Goal: Task Accomplishment & Management: Use online tool/utility

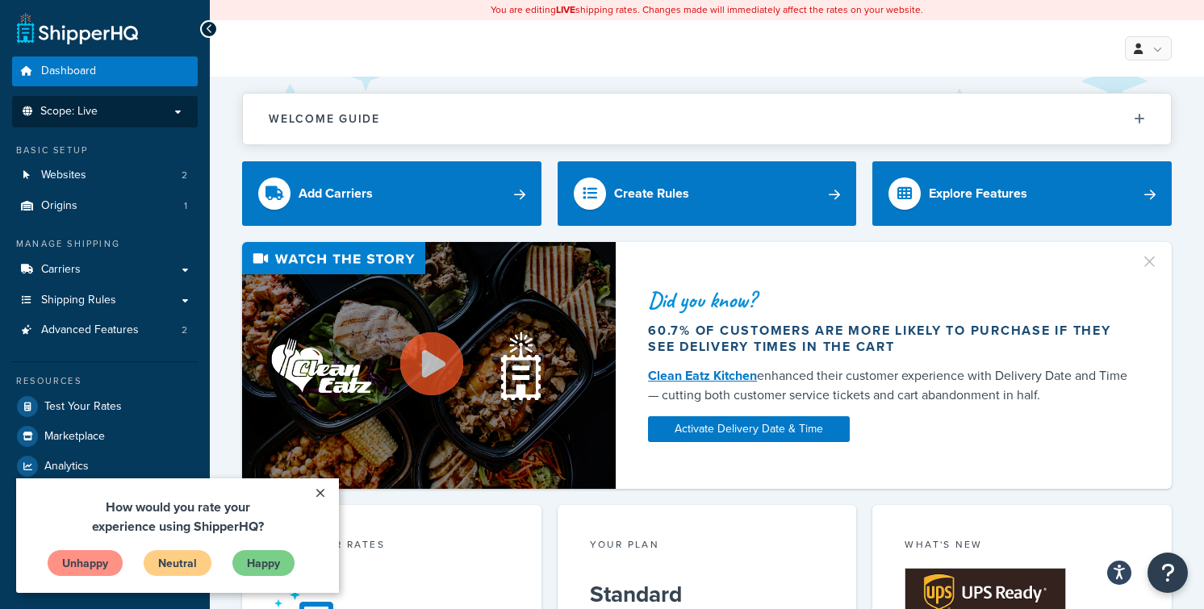
click at [107, 110] on p "Scope: Live" at bounding box center [104, 112] width 171 height 14
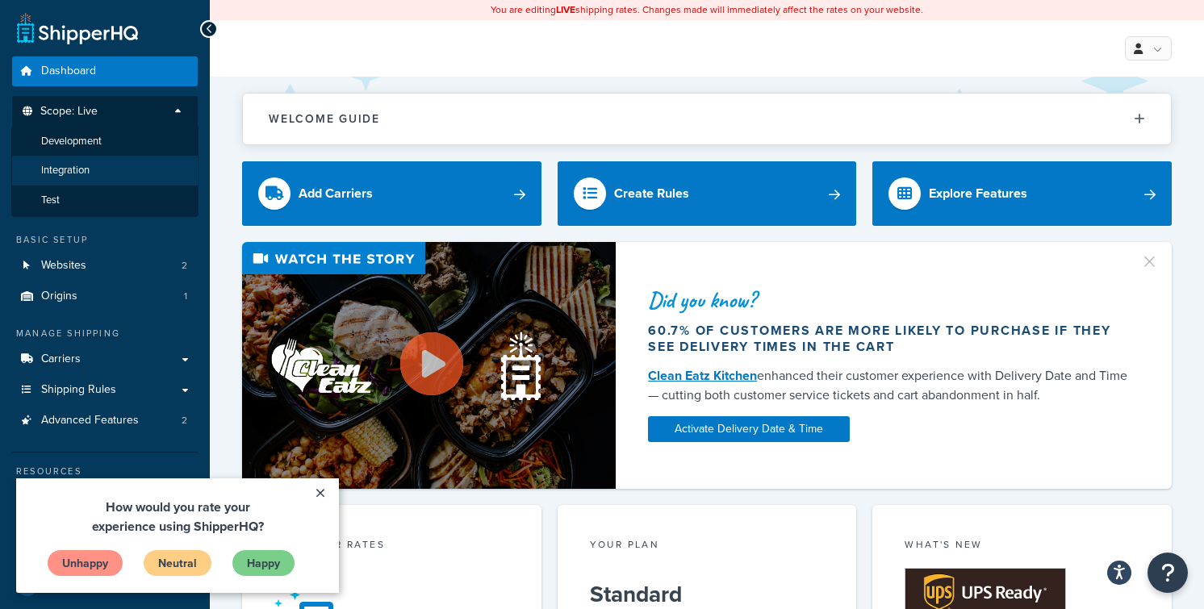
click at [108, 172] on li "Integration" at bounding box center [104, 171] width 187 height 30
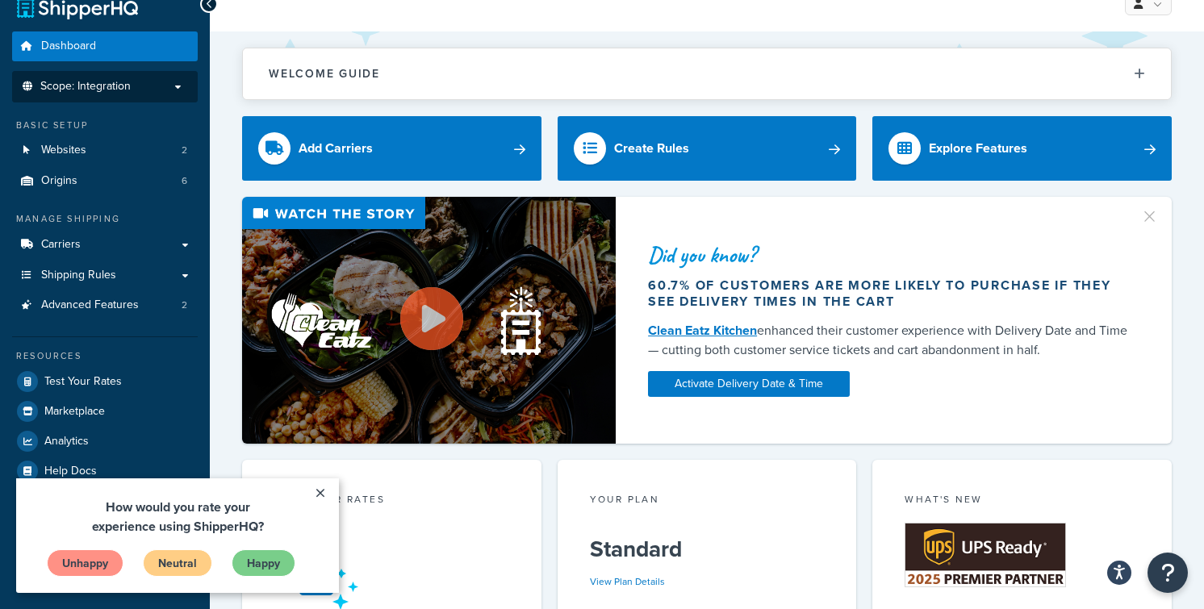
scroll to position [40, 0]
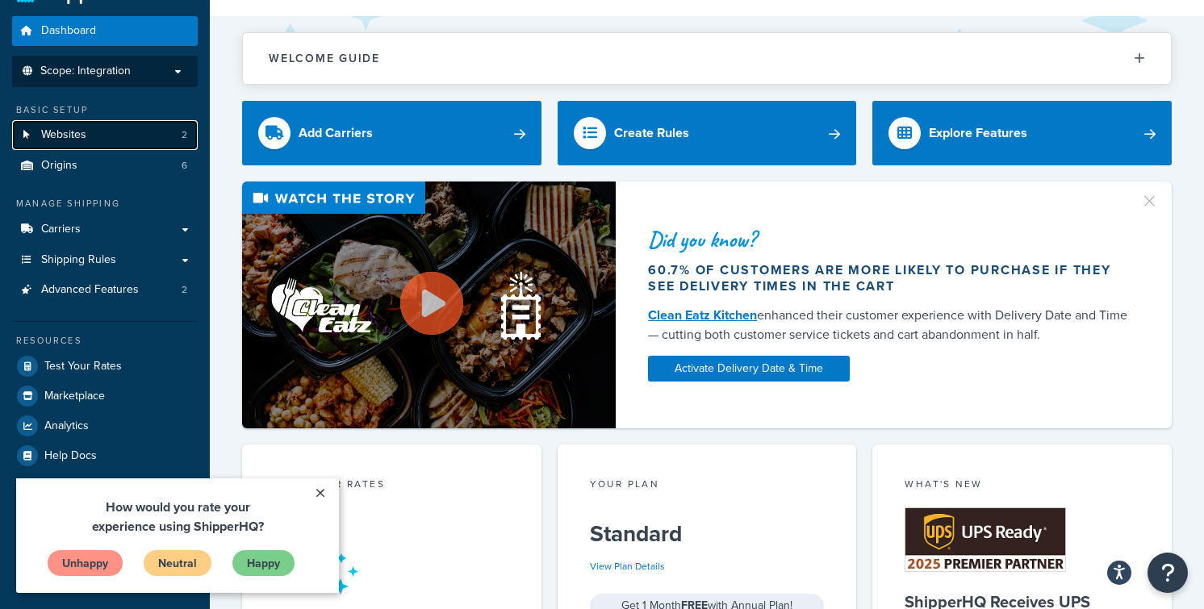
click at [128, 133] on link "Websites 2" at bounding box center [105, 135] width 186 height 30
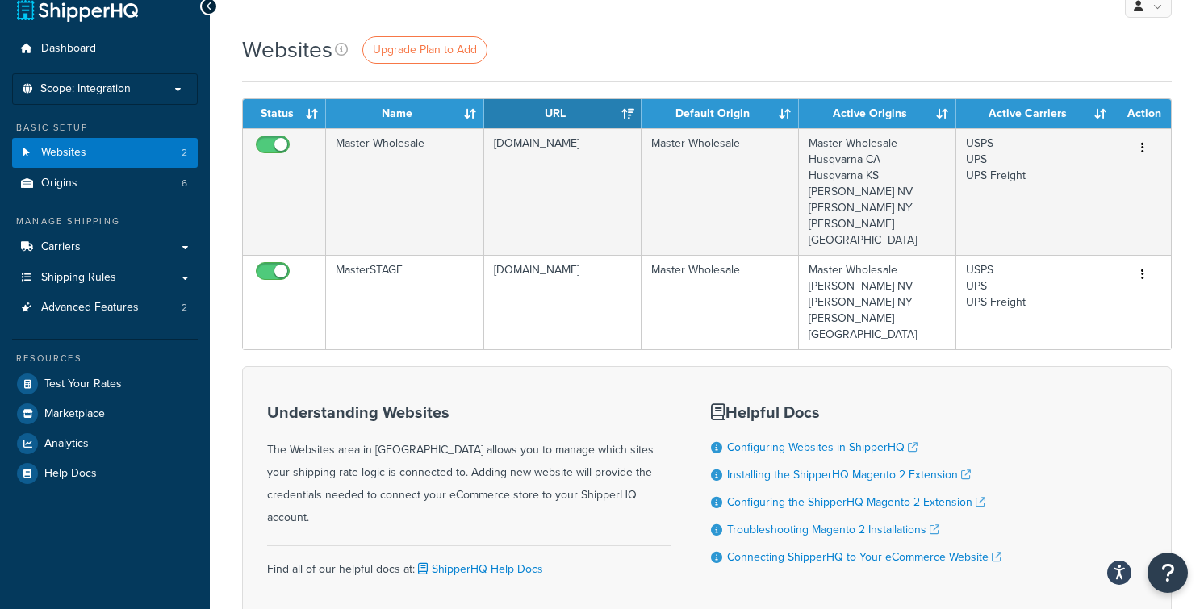
scroll to position [26, 0]
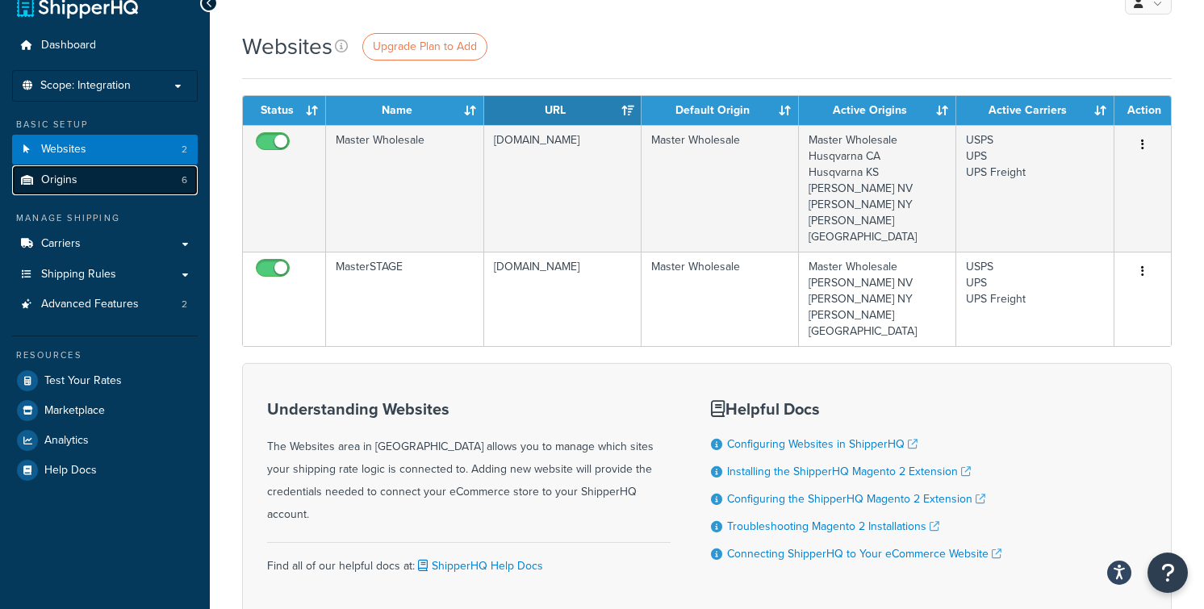
click at [120, 182] on link "Origins 6" at bounding box center [105, 180] width 186 height 30
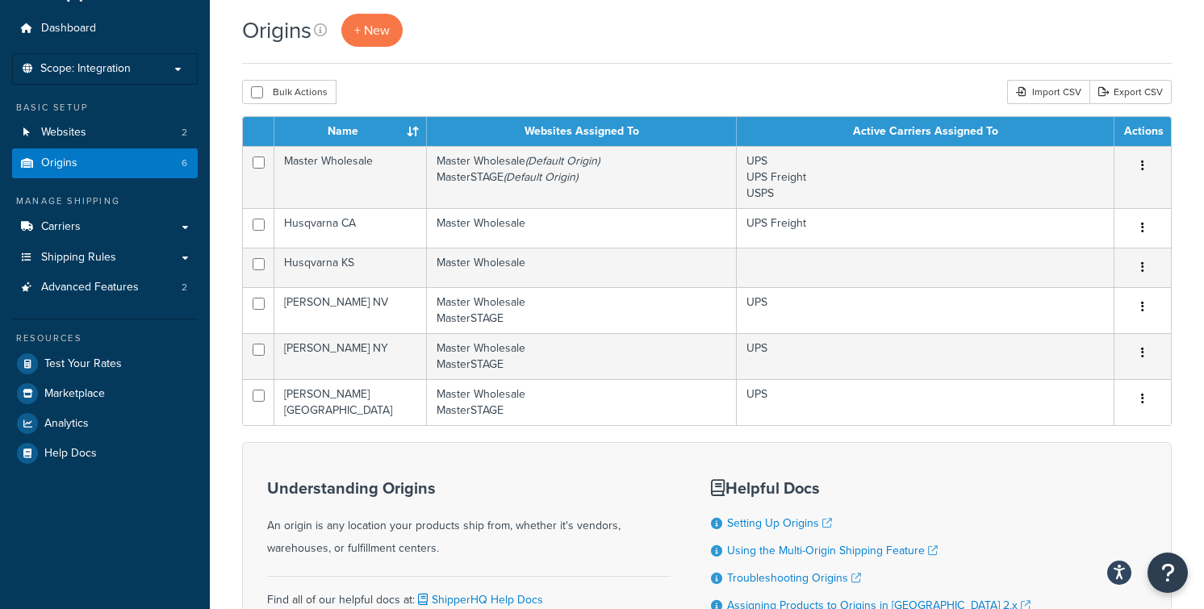
scroll to position [46, 0]
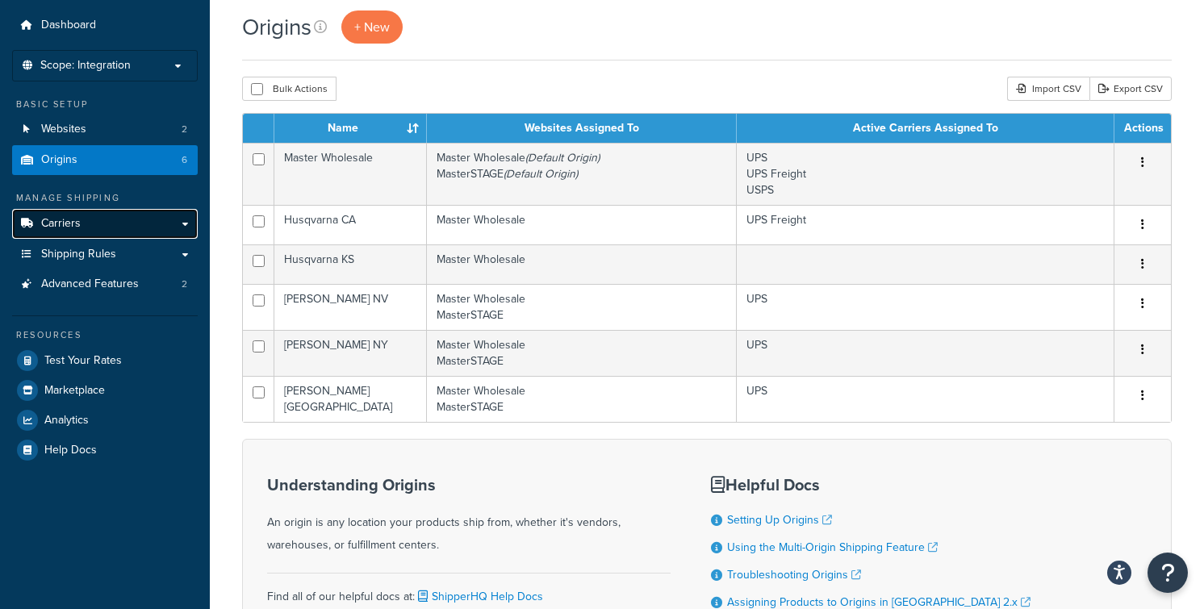
click at [118, 219] on link "Carriers" at bounding box center [105, 224] width 186 height 30
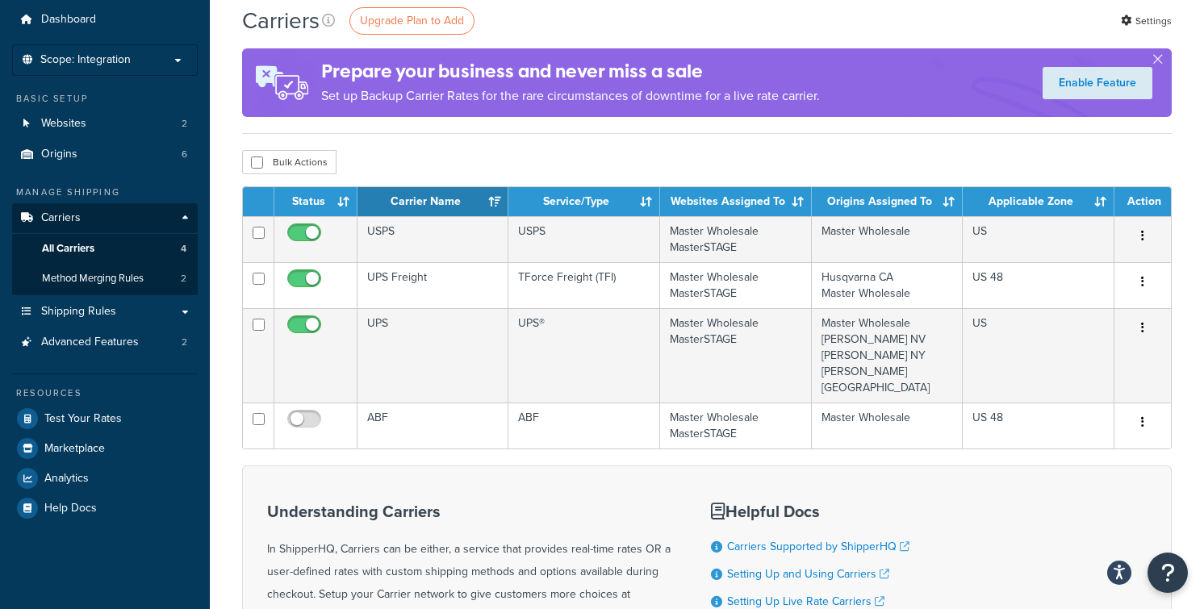
scroll to position [69, 0]
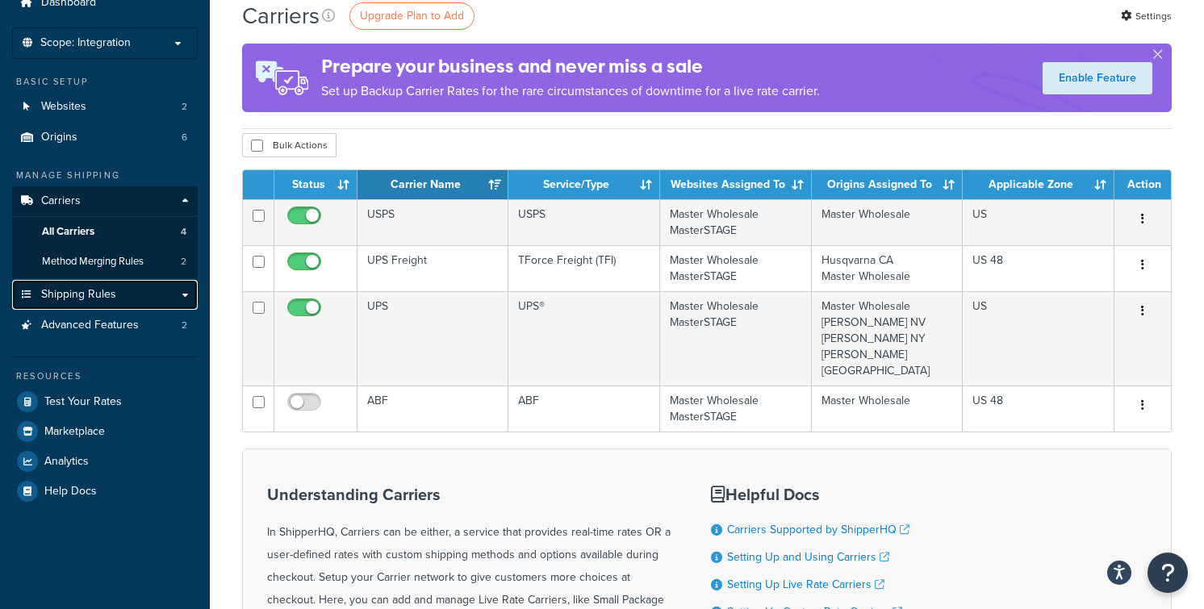
click at [129, 294] on link "Shipping Rules" at bounding box center [105, 295] width 186 height 30
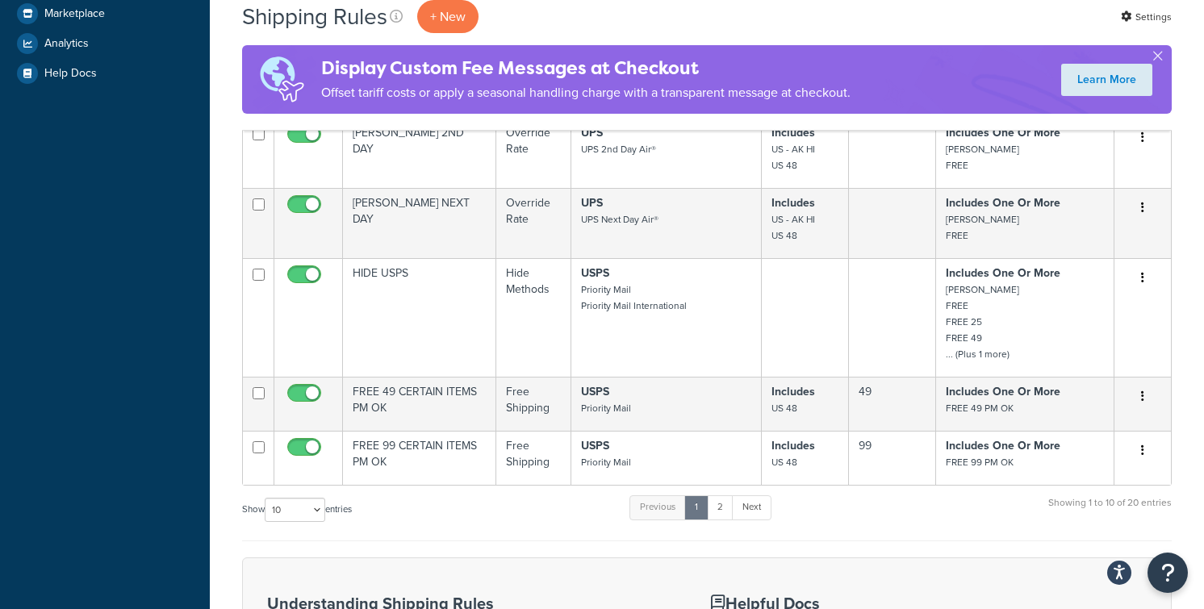
scroll to position [549, 0]
click at [722, 512] on link "2" at bounding box center [720, 506] width 27 height 24
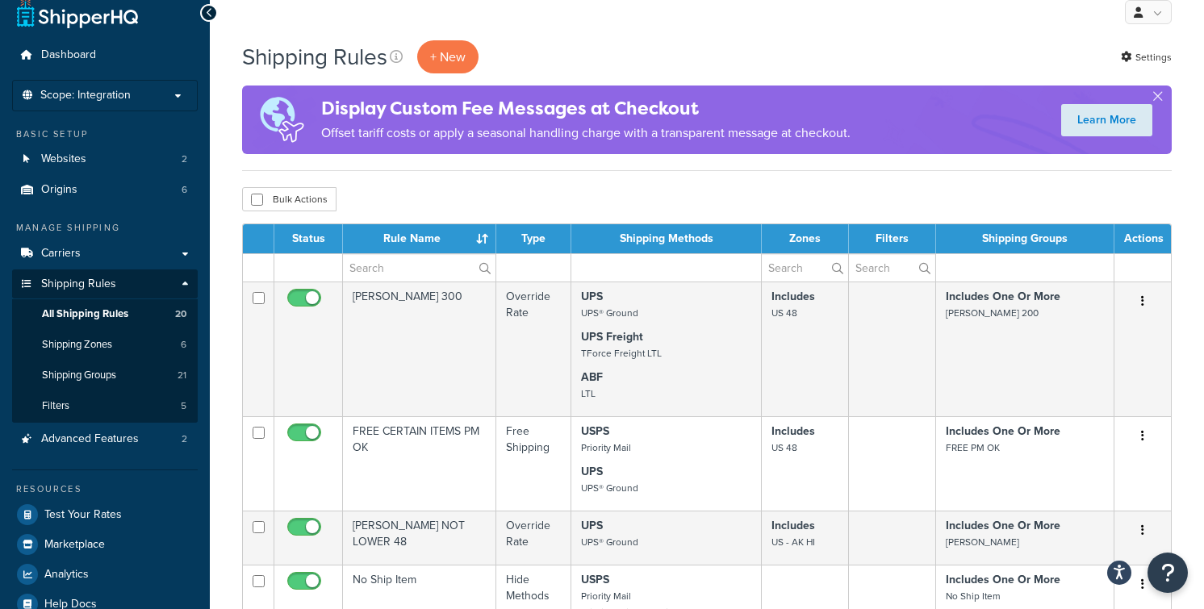
scroll to position [5, 0]
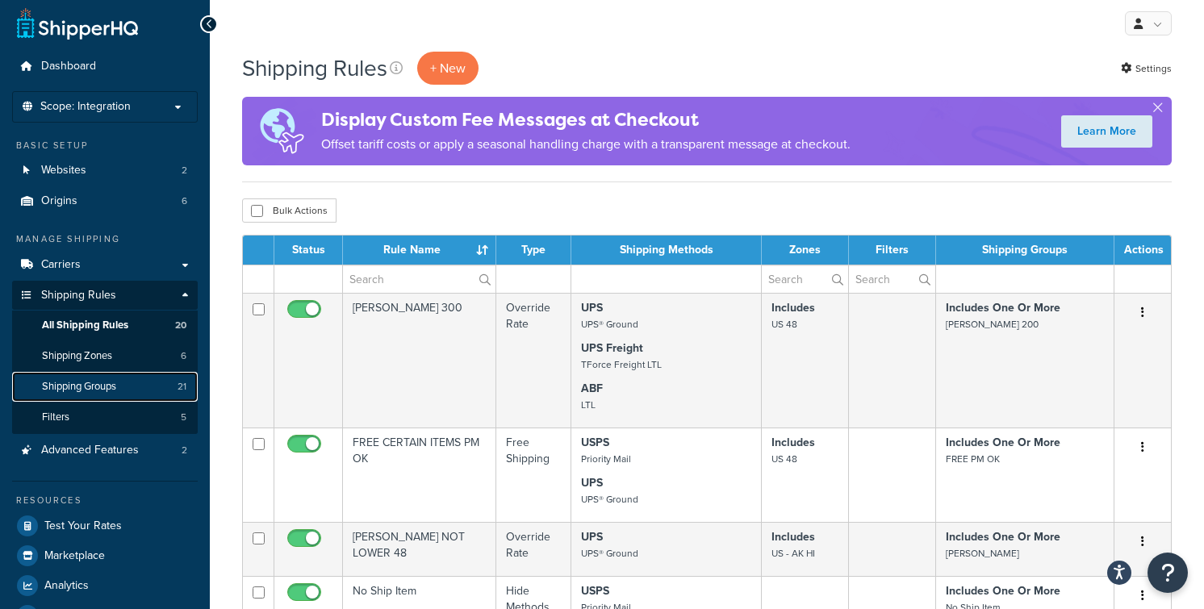
click at [97, 377] on link "Shipping Groups 21" at bounding box center [105, 387] width 186 height 30
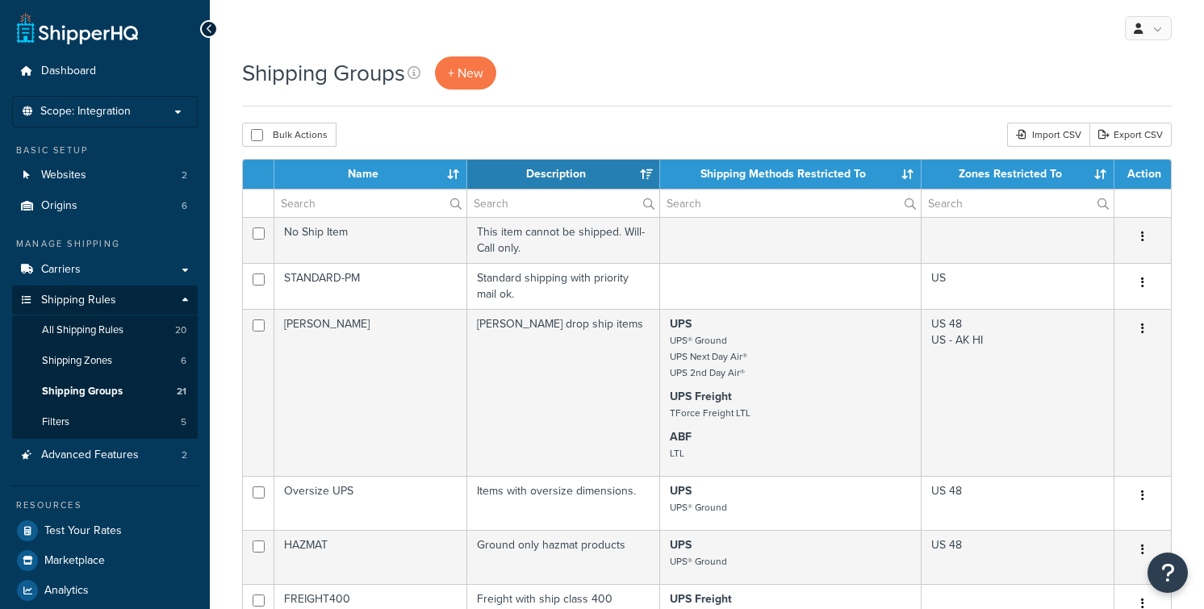
select select "15"
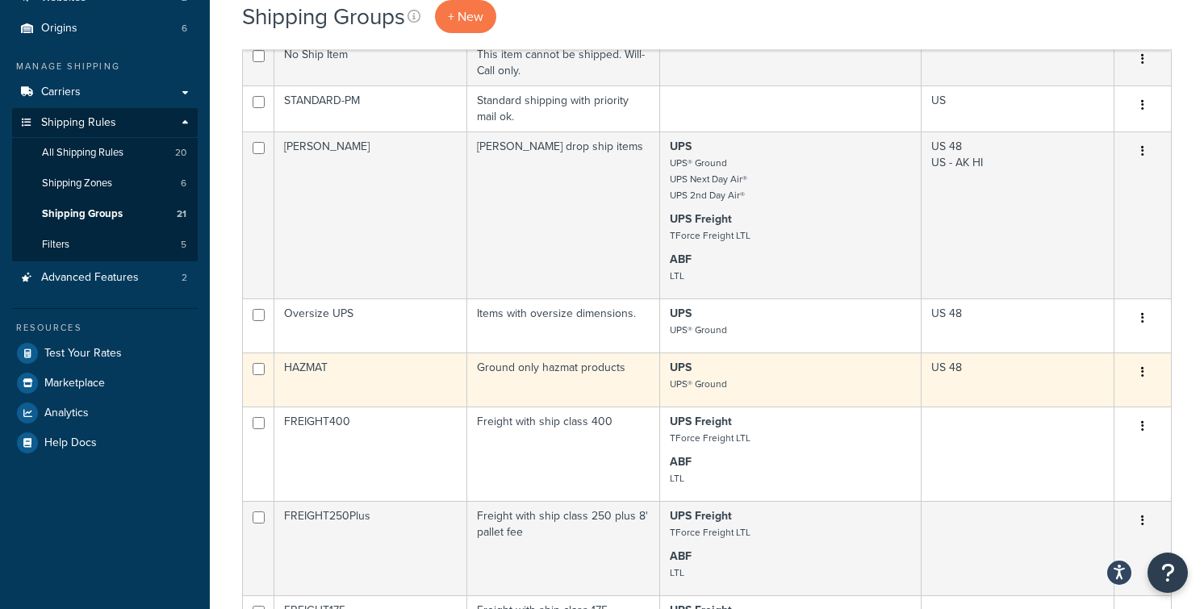
scroll to position [186, 0]
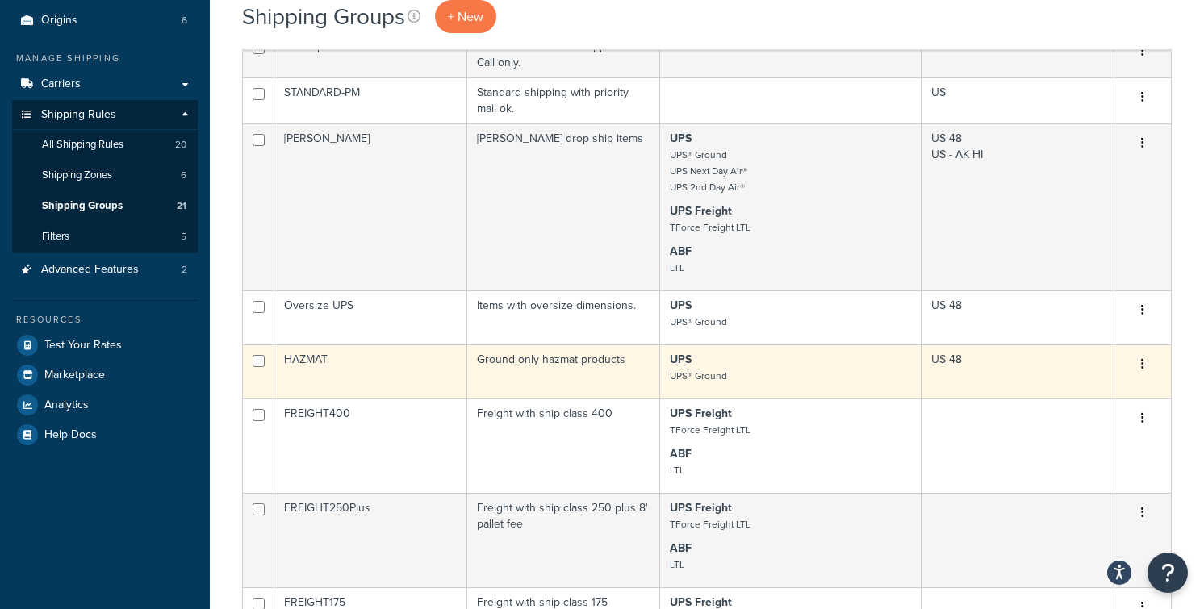
click at [418, 367] on td "HAZMAT" at bounding box center [370, 371] width 193 height 54
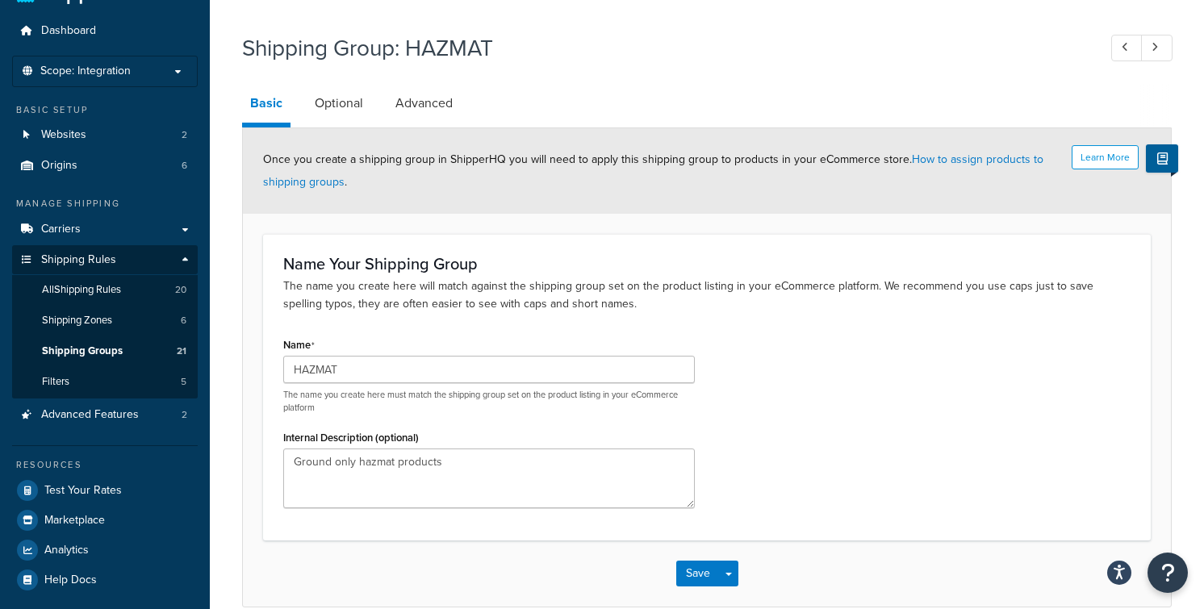
scroll to position [37, 0]
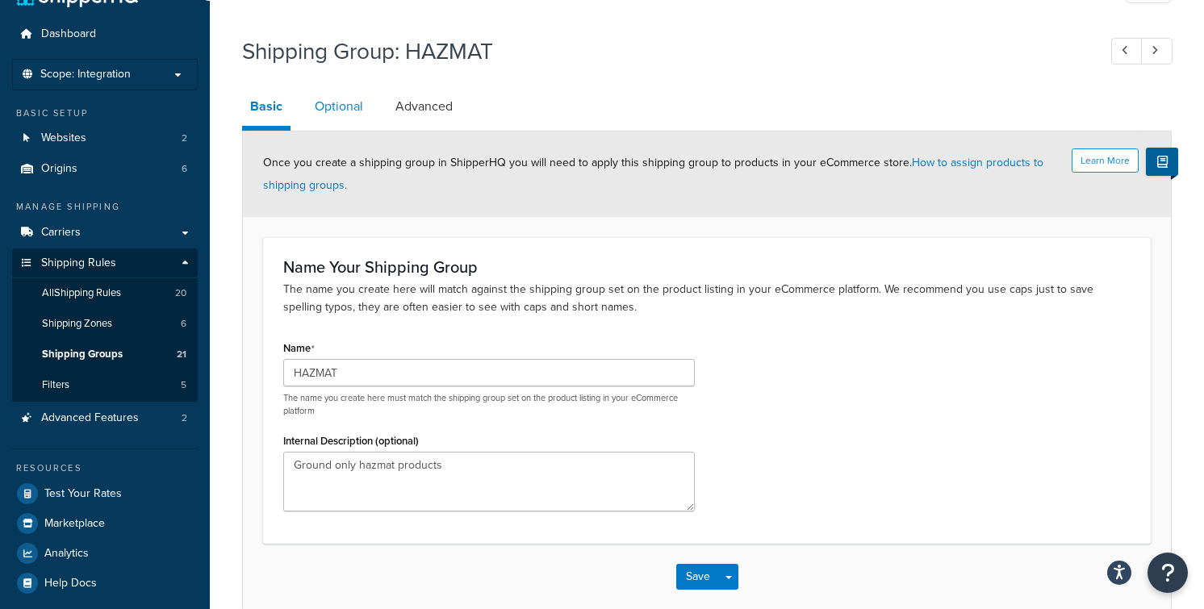
click at [345, 102] on link "Optional" at bounding box center [339, 106] width 65 height 39
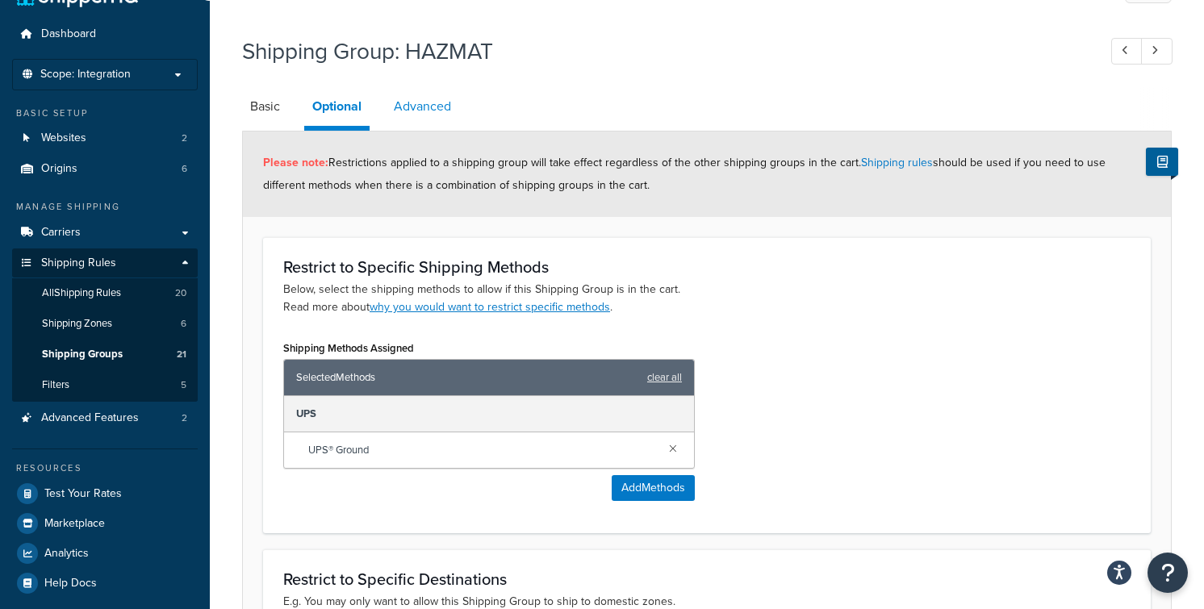
click at [427, 108] on link "Advanced" at bounding box center [422, 106] width 73 height 39
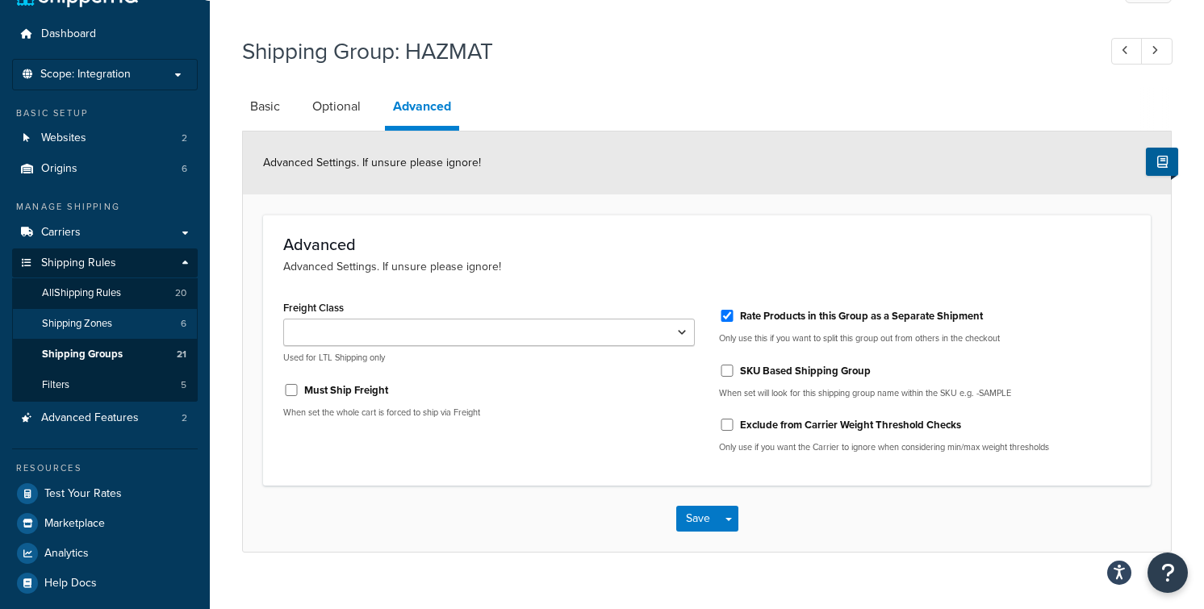
scroll to position [61, 0]
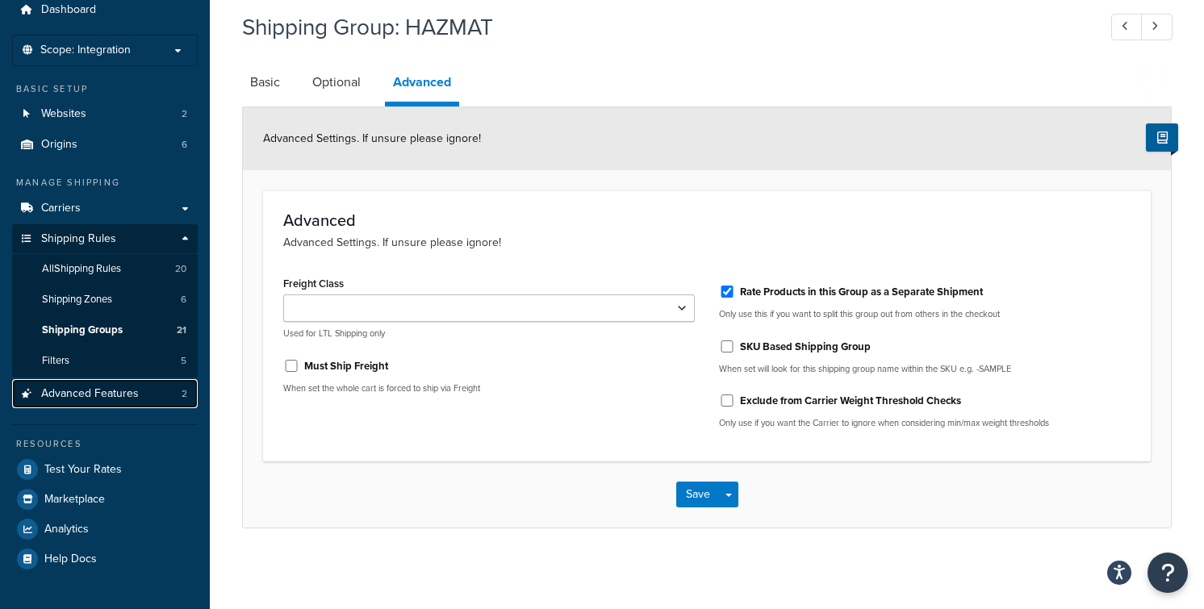
click at [77, 394] on span "Advanced Features" at bounding box center [90, 394] width 98 height 14
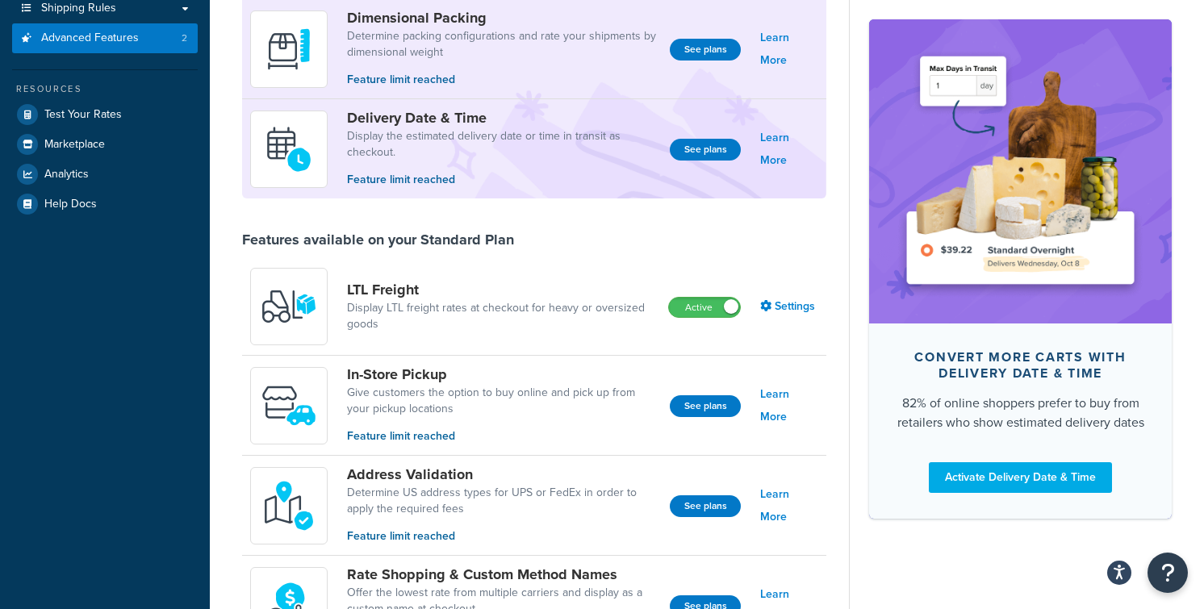
scroll to position [306, 0]
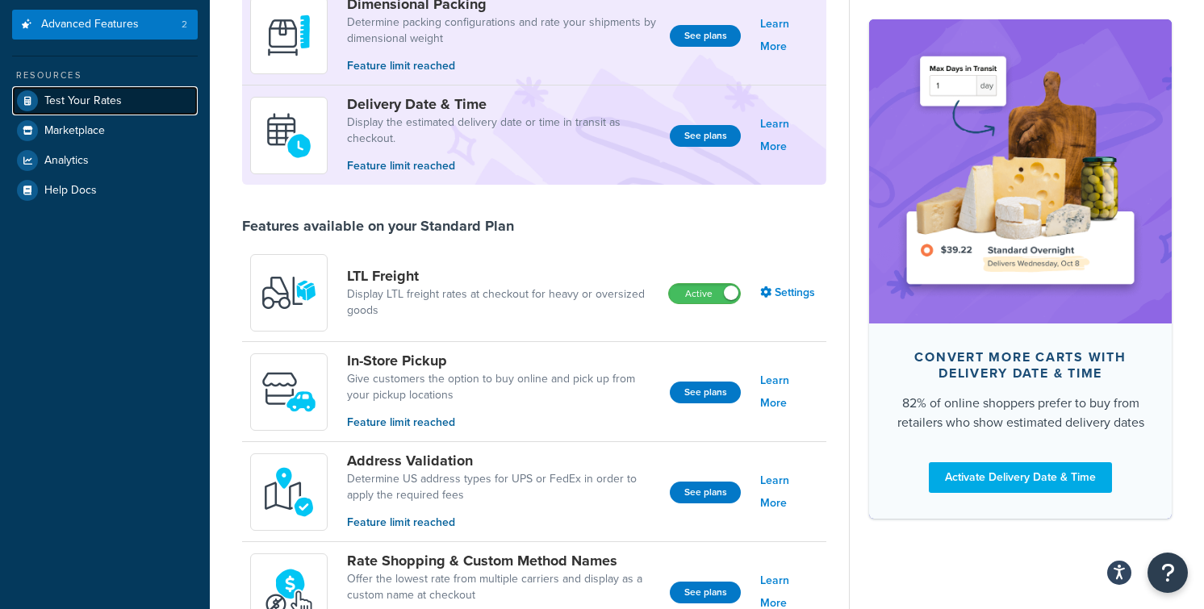
click at [106, 94] on span "Test Your Rates" at bounding box center [82, 101] width 77 height 14
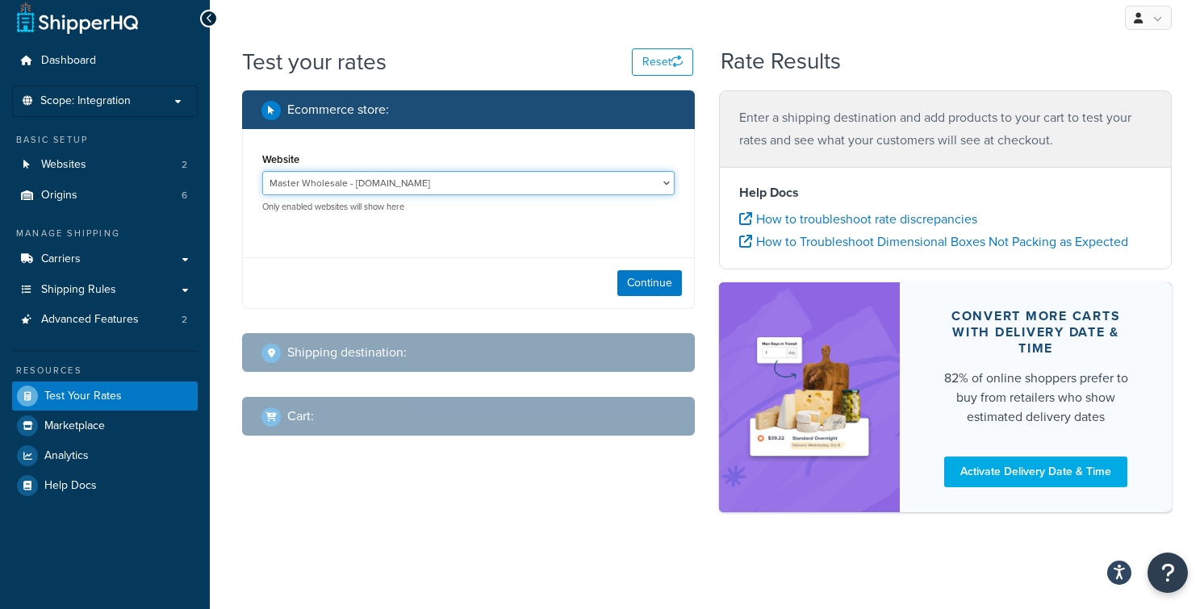
click at [390, 181] on select "Master Wholesale - www.masterwholesale.com MasterSTAGE - stage.masterwholesale.…" at bounding box center [468, 183] width 412 height 24
click at [262, 171] on select "Master Wholesale - www.masterwholesale.com MasterSTAGE - stage.masterwholesale.…" at bounding box center [468, 183] width 412 height 24
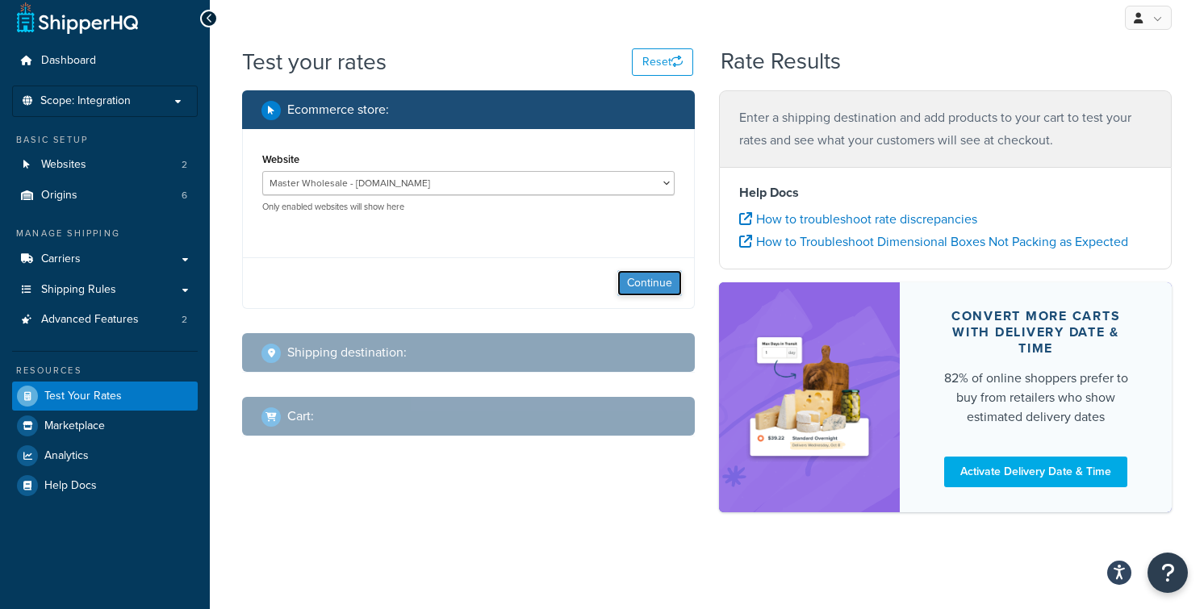
click at [649, 282] on button "Continue" at bounding box center [649, 283] width 65 height 26
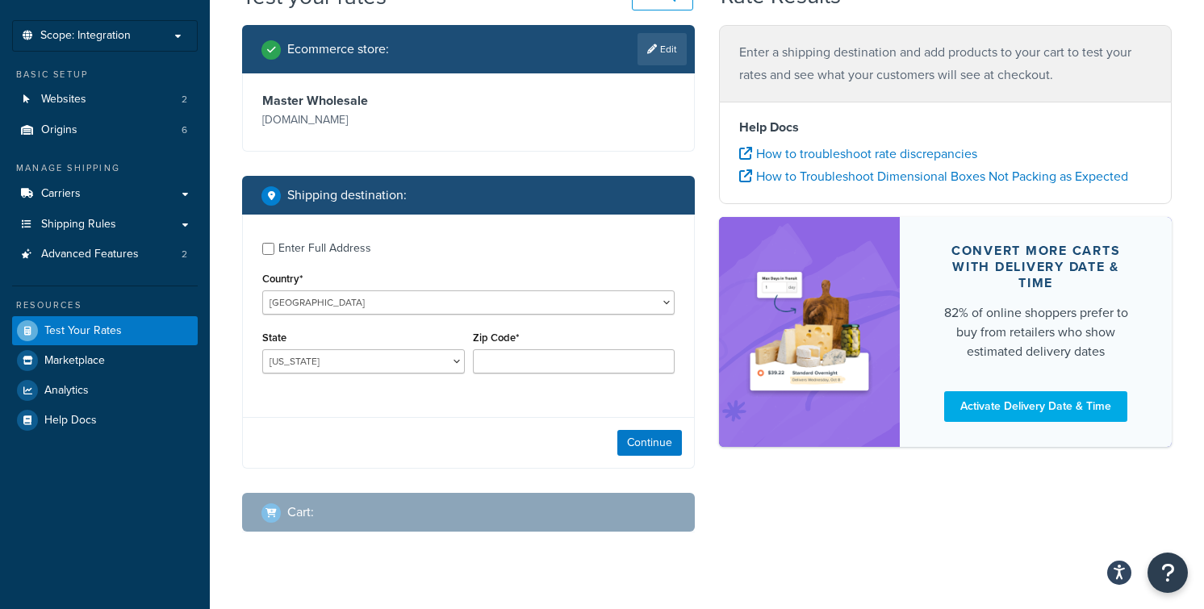
scroll to position [76, 0]
click at [337, 363] on select "Alabama Alaska American Samoa Arizona Arkansas Armed Forces Americas Armed Forc…" at bounding box center [363, 361] width 203 height 24
select select "OR"
click at [262, 349] on select "Alabama Alaska American Samoa Arizona Arkansas Armed Forces Americas Armed Forc…" at bounding box center [363, 361] width 203 height 24
click at [599, 360] on input "Zip Code*" at bounding box center [574, 361] width 203 height 24
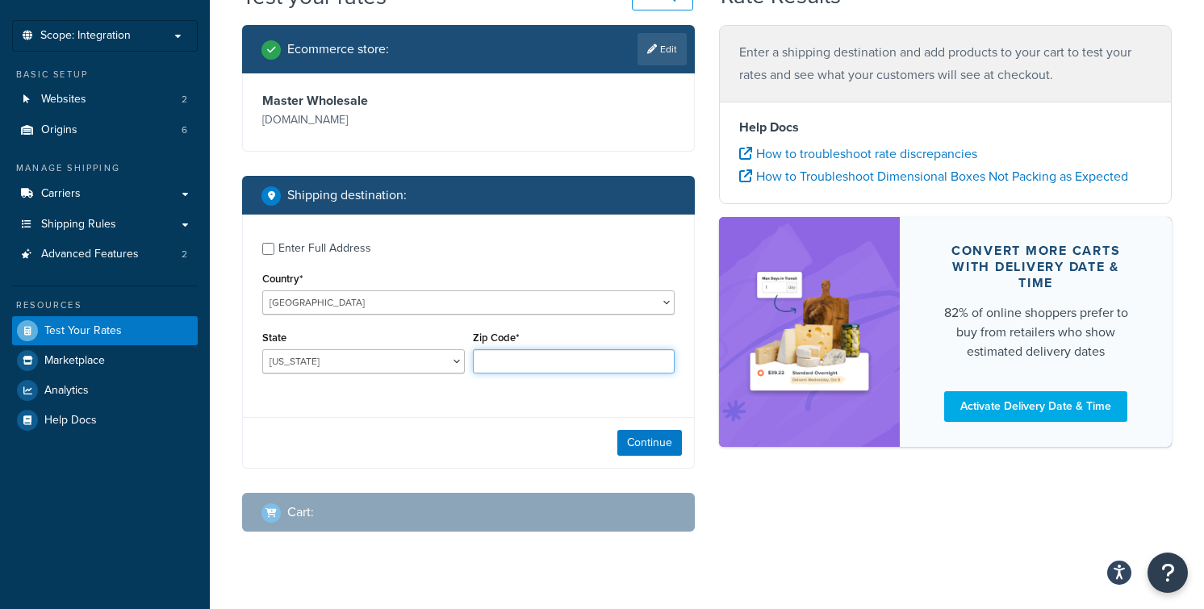
type input "97132"
click at [666, 445] on button "Continue" at bounding box center [649, 443] width 65 height 26
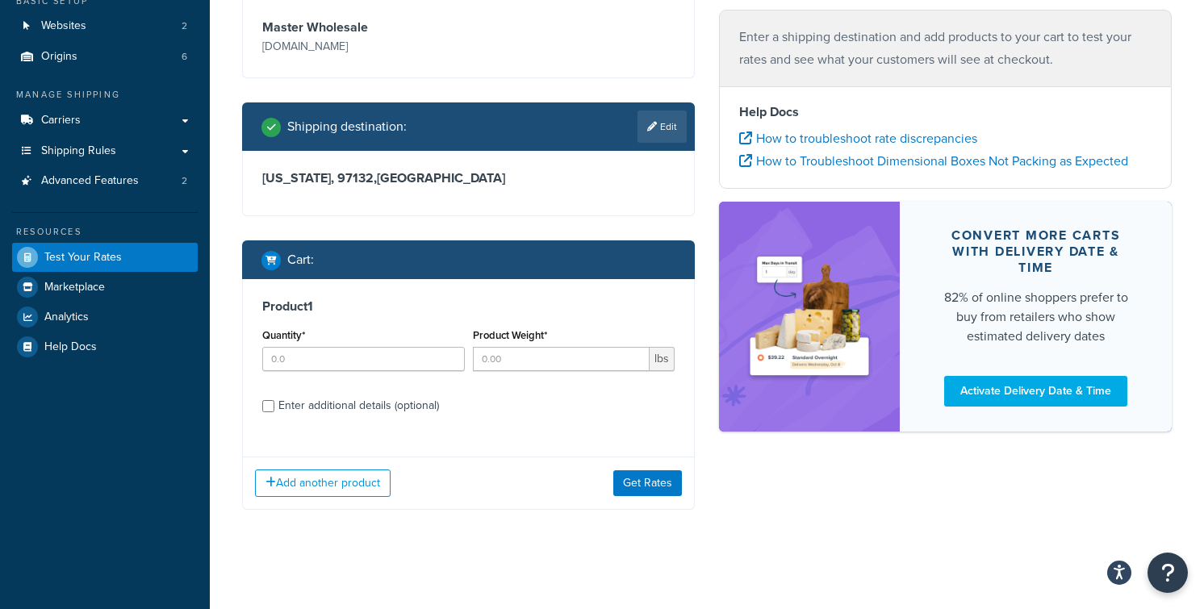
scroll to position [155, 0]
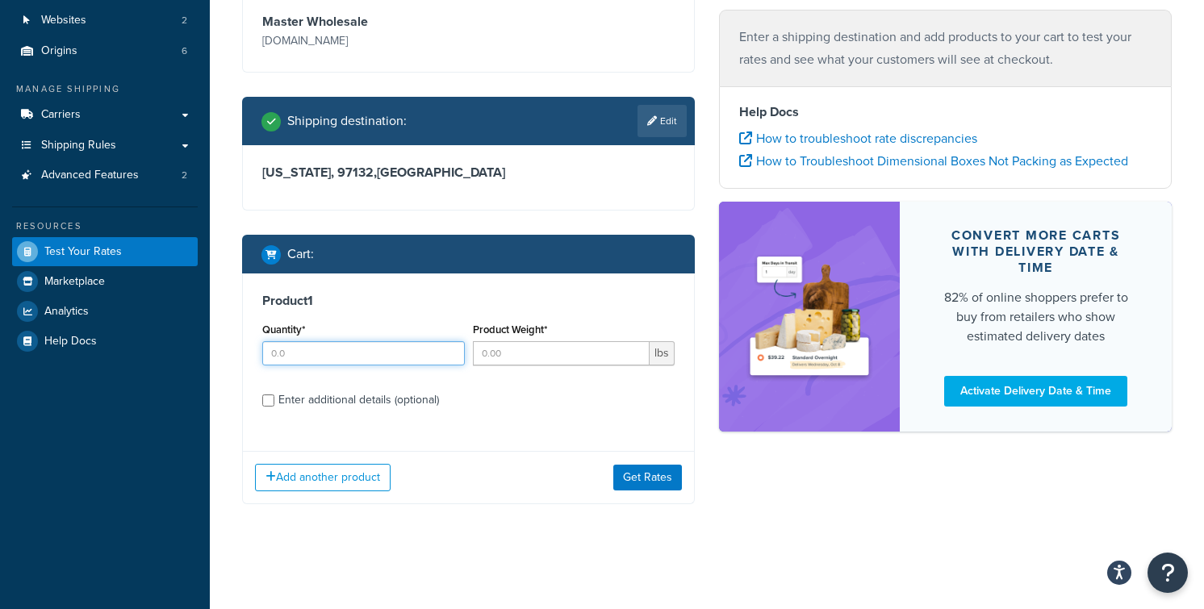
click at [353, 354] on input "Quantity*" at bounding box center [363, 353] width 203 height 24
type input "1"
click at [530, 352] on input "Product Weight*" at bounding box center [561, 353] width 177 height 24
type input "36"
click at [599, 400] on label "Enter additional details (optional)" at bounding box center [476, 399] width 396 height 26
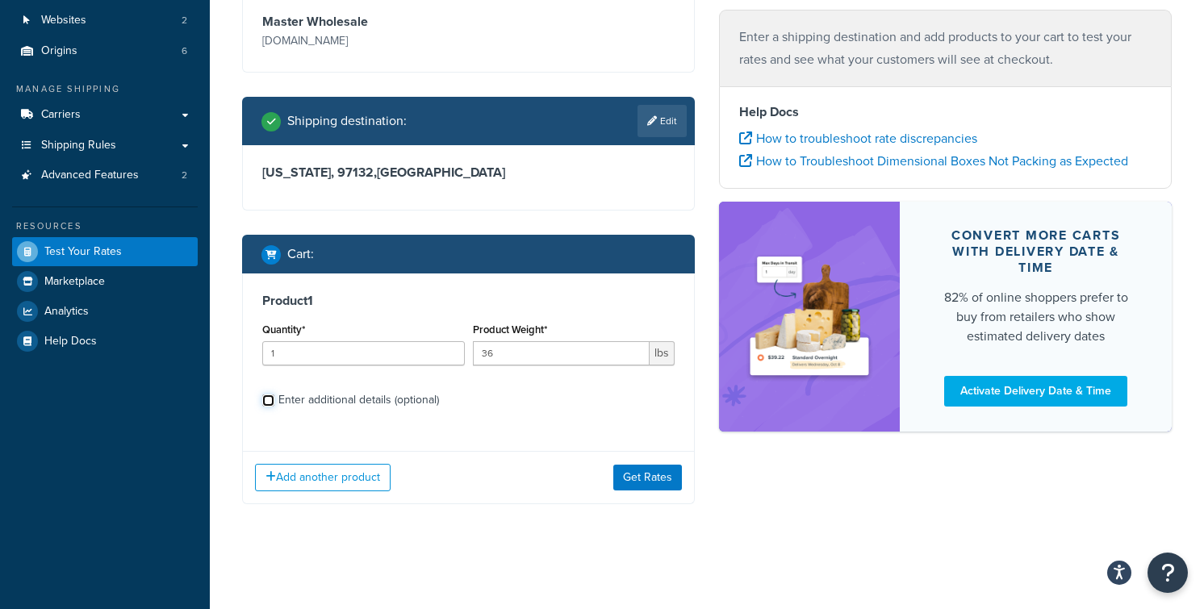
click at [274, 400] on input "Enter additional details (optional)" at bounding box center [268, 401] width 12 height 12
checkbox input "true"
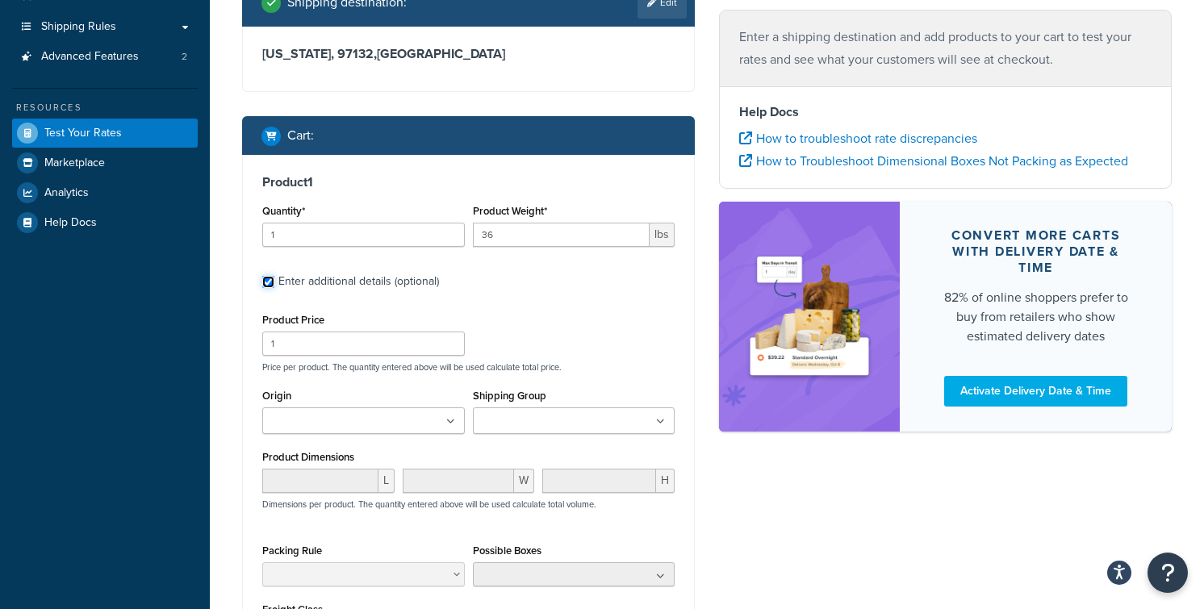
scroll to position [277, 0]
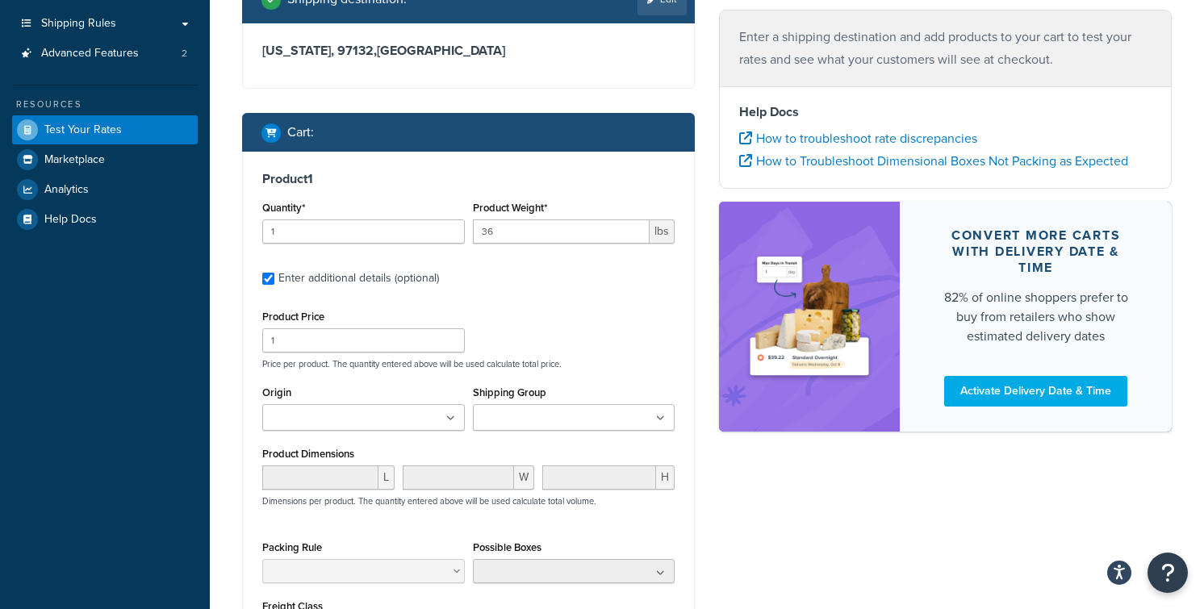
click at [422, 426] on ul at bounding box center [363, 417] width 203 height 27
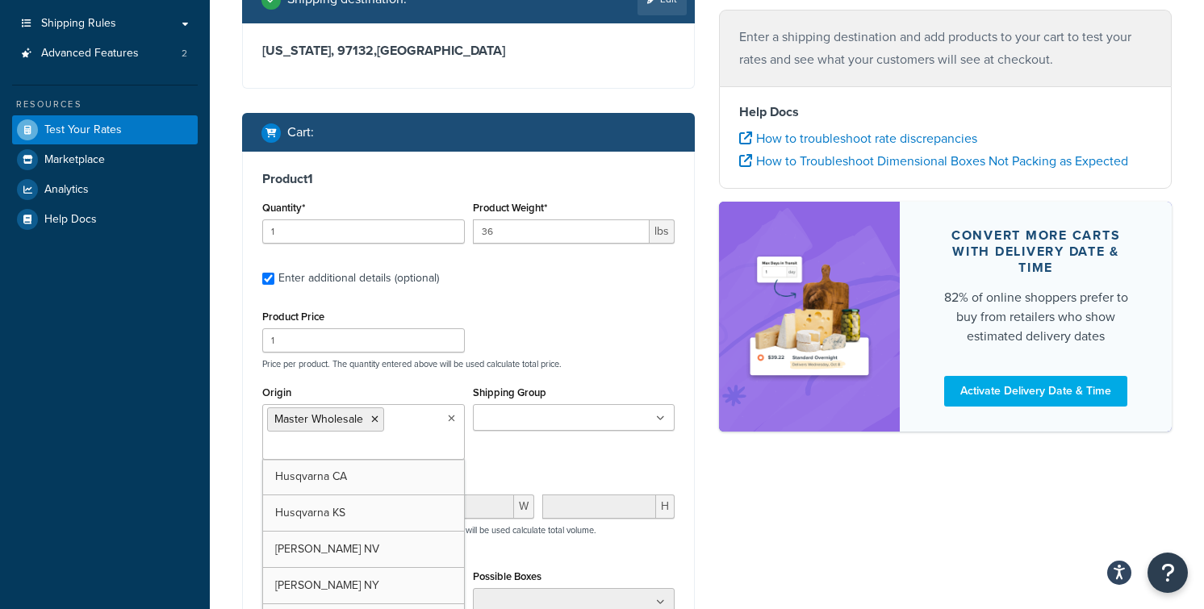
click at [557, 484] on div "Product Dimensions L W H Dimensions per product. The quantity entered above wil…" at bounding box center [468, 512] width 412 height 81
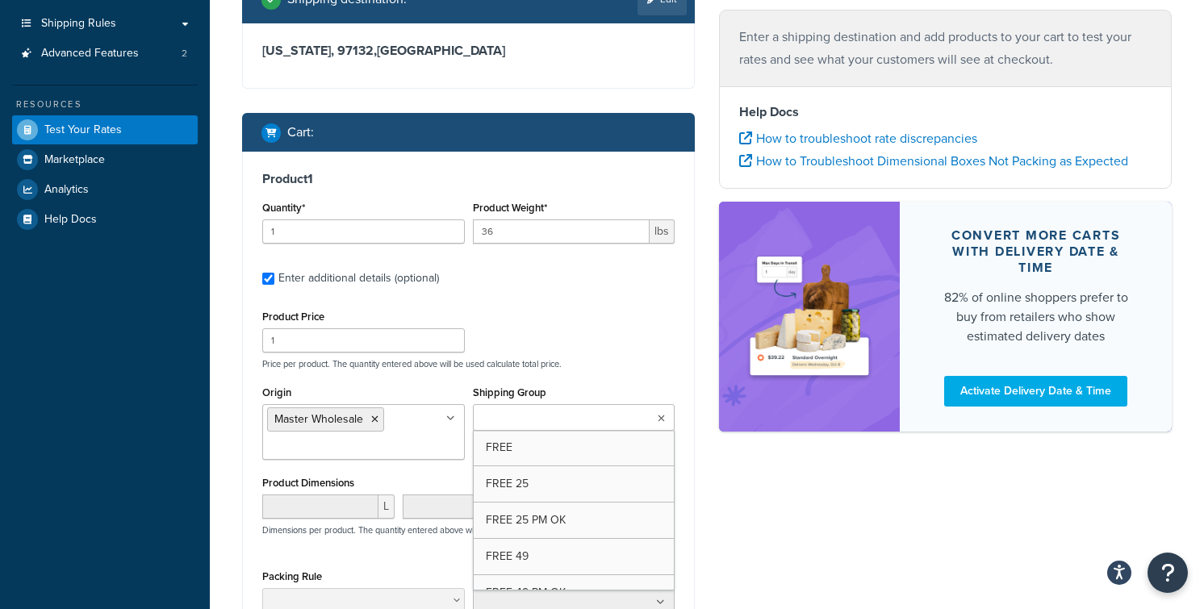
click at [579, 424] on input "Shipping Group" at bounding box center [549, 419] width 143 height 18
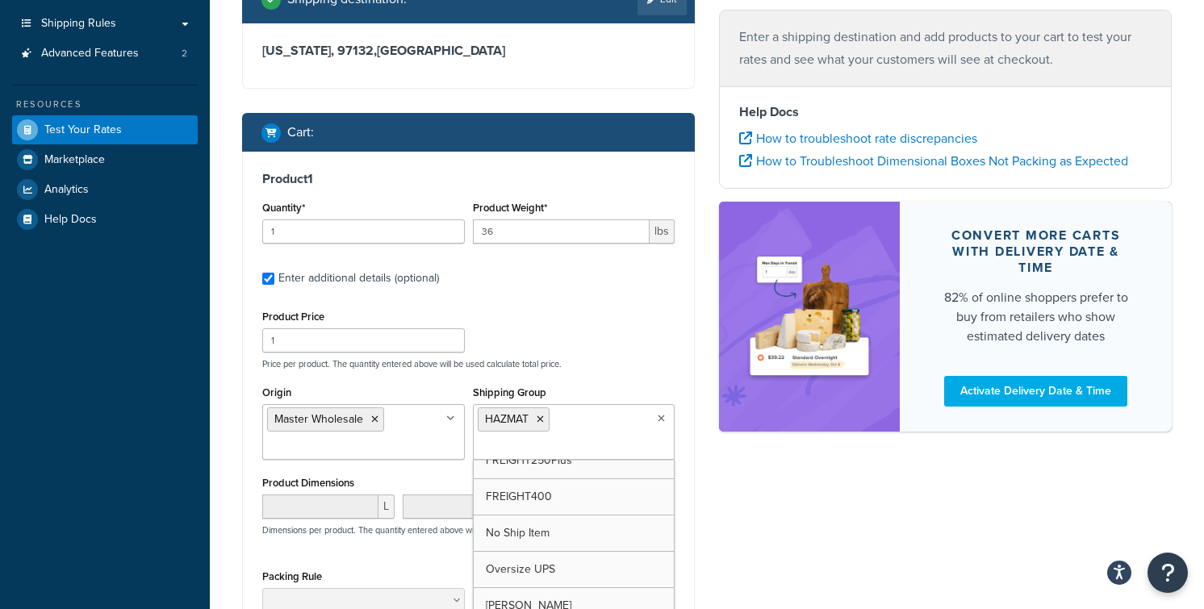
click at [724, 483] on div "Ecommerce store : Edit Master Wholesale www.masterwholesale.com Shipping destin…" at bounding box center [707, 330] width 954 height 1012
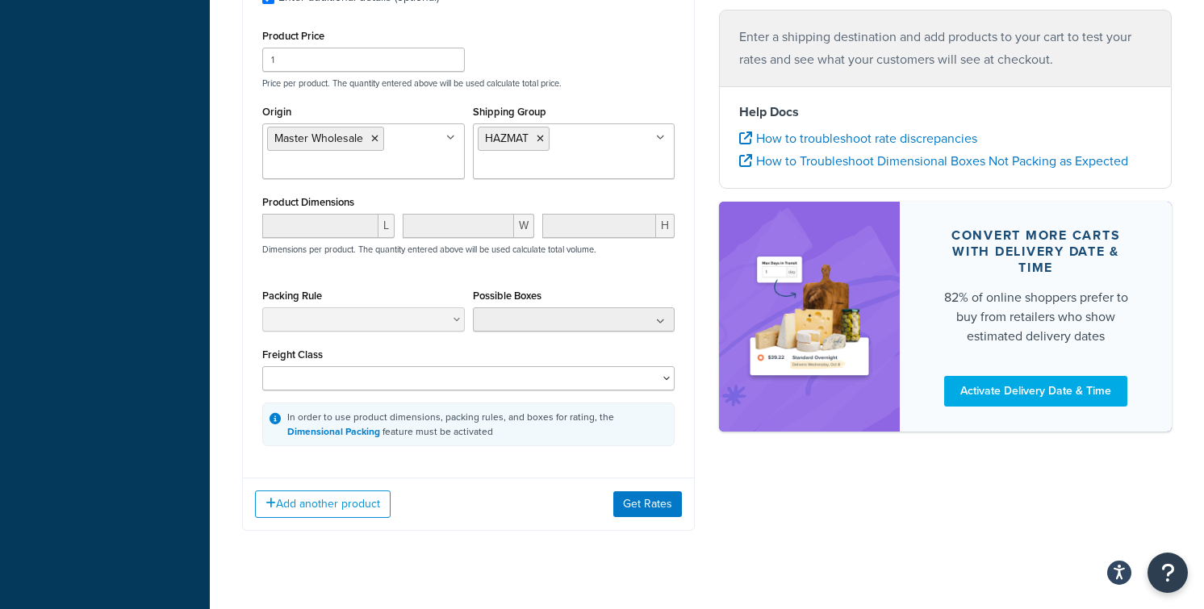
scroll to position [561, 0]
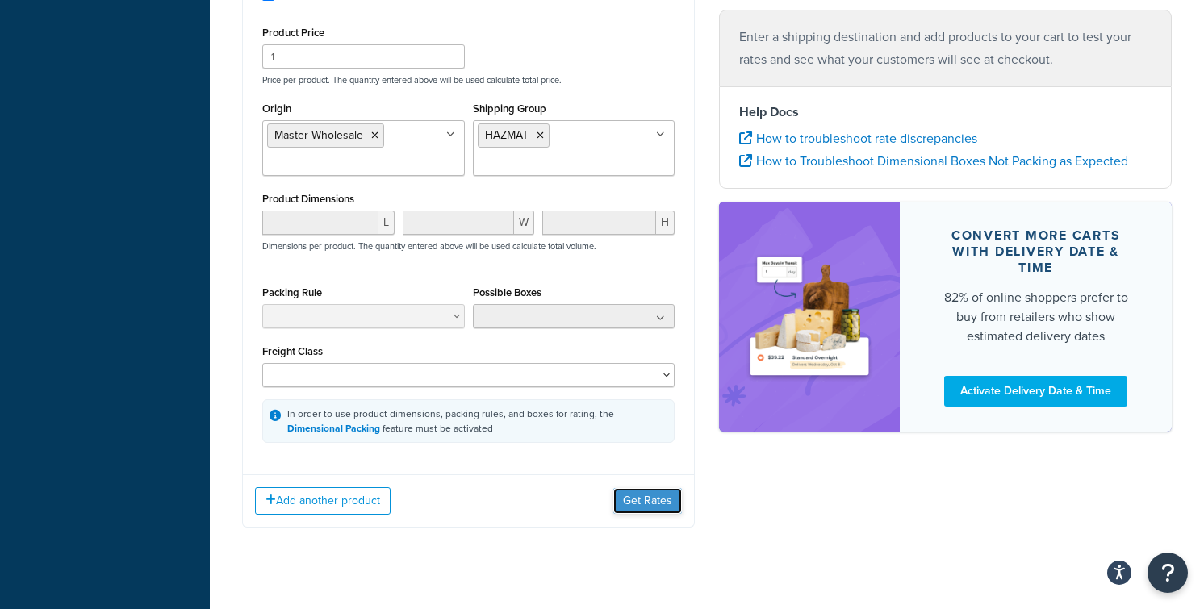
click at [651, 500] on button "Get Rates" at bounding box center [647, 501] width 69 height 26
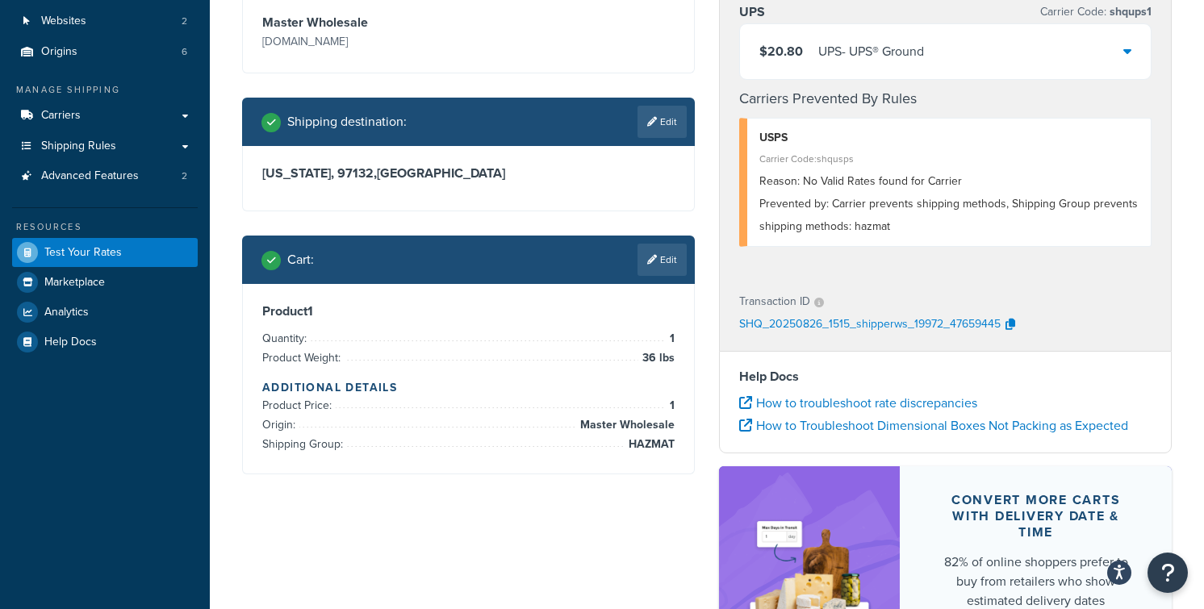
scroll to position [0, 0]
